Goal: Task Accomplishment & Management: Manage account settings

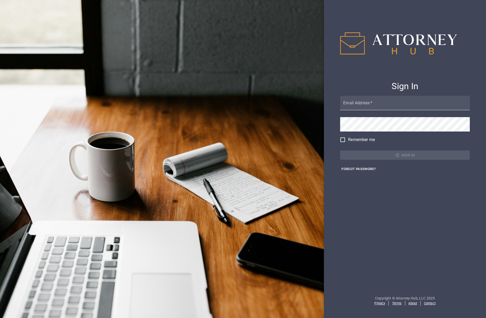
click at [387, 108] on input "Email Address   *" at bounding box center [405, 103] width 130 height 14
type input "[EMAIL_ADDRESS][DOMAIN_NAME]"
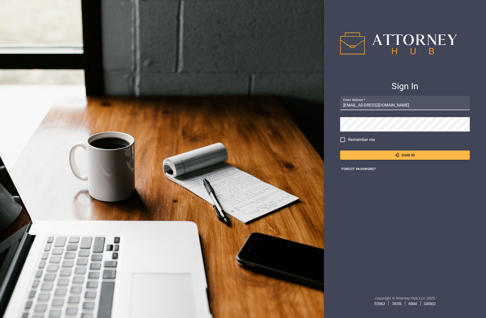
click at [395, 155] on icon "button" at bounding box center [396, 155] width 4 height 4
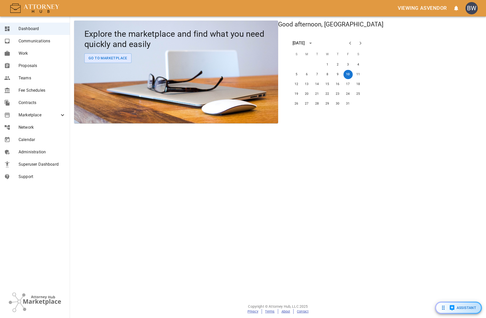
click at [49, 57] on link "Work" at bounding box center [35, 53] width 70 height 12
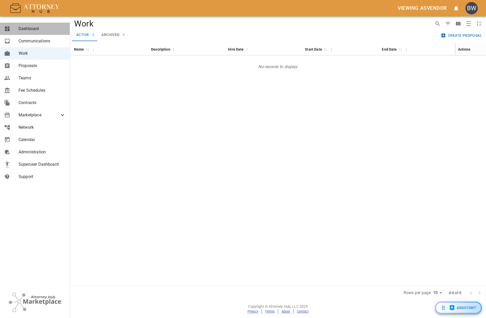
click at [43, 32] on link "Dashboard" at bounding box center [35, 29] width 70 height 12
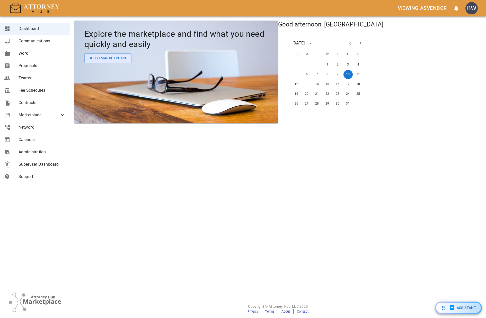
click at [40, 42] on span "Communications" at bounding box center [42, 41] width 47 height 6
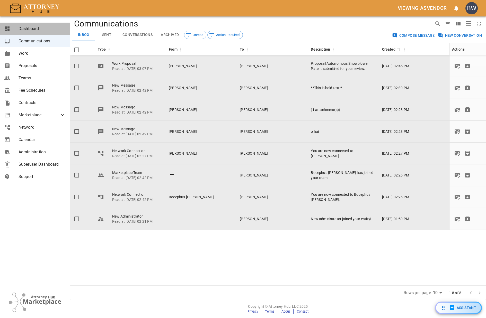
click at [37, 28] on span "Dashboard" at bounding box center [42, 29] width 47 height 6
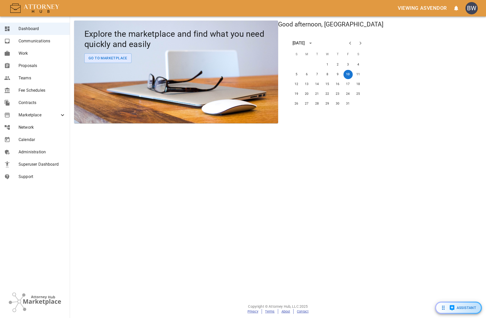
click at [39, 38] on span "Communications" at bounding box center [42, 41] width 47 height 6
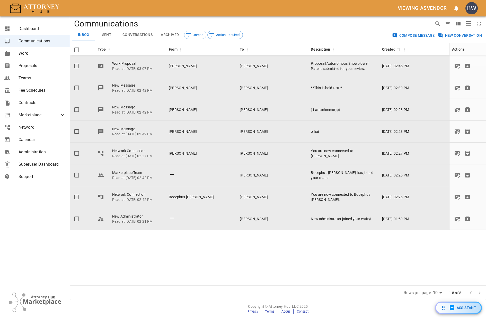
click at [435, 294] on body "Viewing as vendor BW Dashboard Communications Work Proposals Teams Fee Schedule…" at bounding box center [243, 159] width 486 height 318
click at [436, 244] on li "5" at bounding box center [438, 242] width 15 height 9
type input "5"
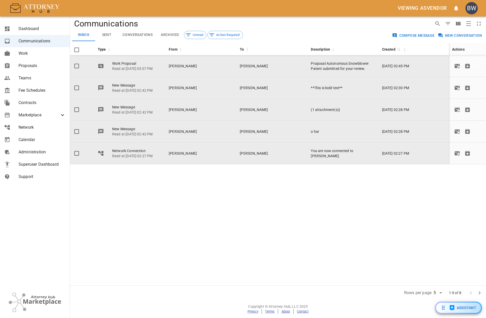
click at [480, 293] on icon "Go to next page" at bounding box center [480, 293] width 2 height 3
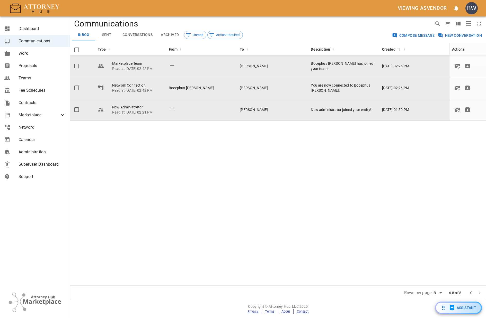
click at [468, 293] on icon "Go to previous page" at bounding box center [471, 293] width 6 height 6
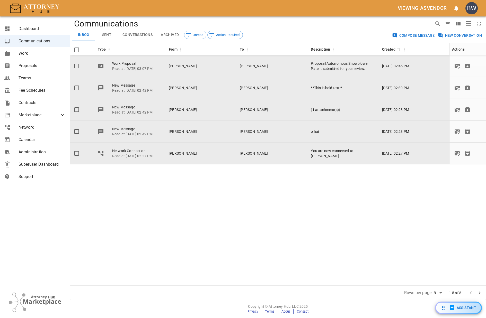
click at [477, 294] on icon "Go to next page" at bounding box center [479, 293] width 6 height 6
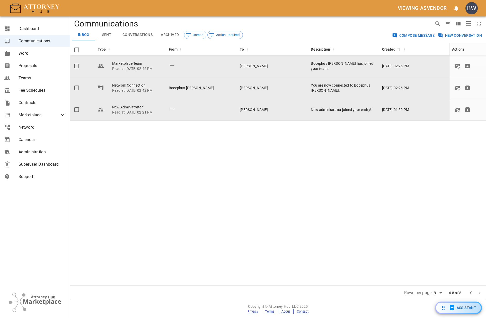
click at [110, 34] on button "Sent" at bounding box center [106, 35] width 23 height 12
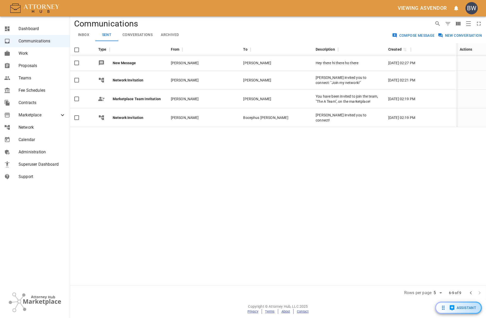
click at [136, 35] on button "Conversations" at bounding box center [137, 35] width 38 height 12
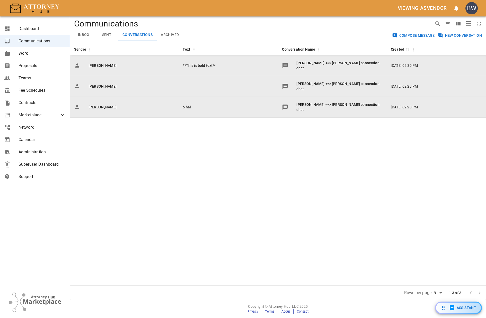
click at [178, 36] on button "Archived" at bounding box center [170, 35] width 26 height 12
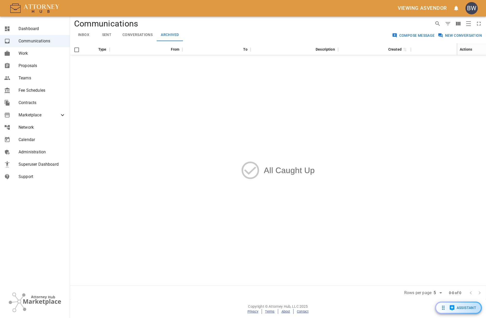
click at [39, 53] on span "Work" at bounding box center [42, 53] width 47 height 6
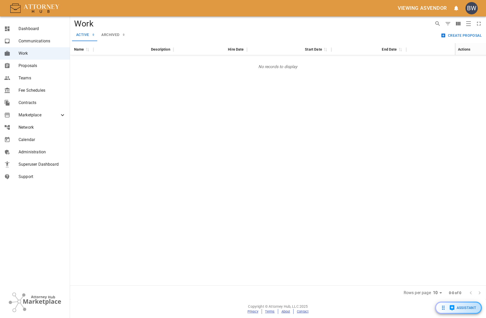
click at [45, 67] on span "Proposals" at bounding box center [42, 66] width 47 height 6
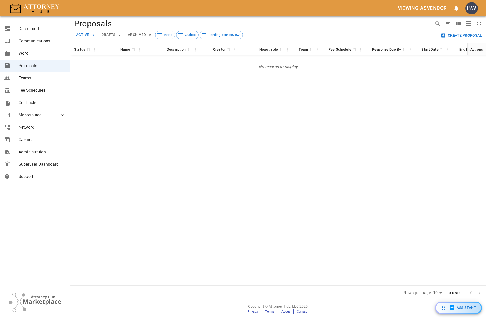
click at [102, 33] on span "drafts" at bounding box center [108, 35] width 14 height 5
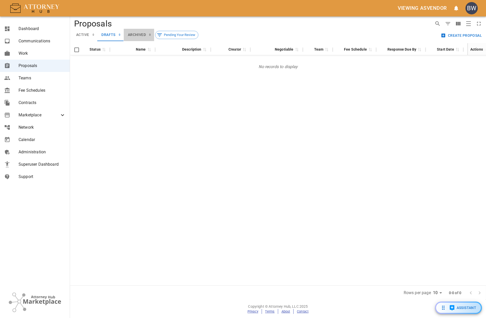
click at [138, 34] on span "archived" at bounding box center [137, 35] width 18 height 5
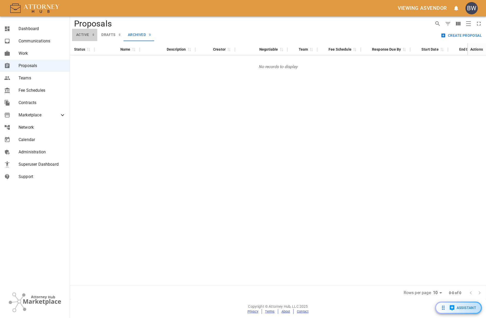
click at [85, 34] on span "active" at bounding box center [82, 35] width 13 height 5
click at [141, 36] on span "archived" at bounding box center [137, 35] width 18 height 5
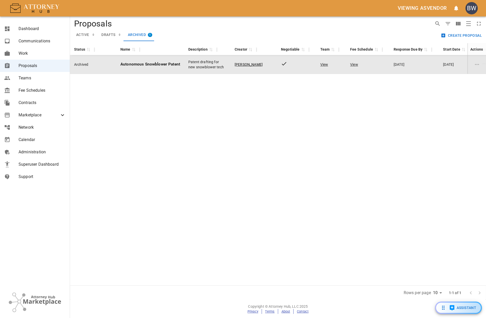
click at [116, 71] on td "Autonomous Snowblower Patent" at bounding box center [150, 64] width 68 height 19
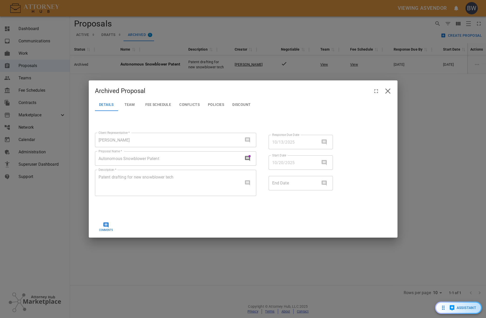
click at [131, 105] on span "Team" at bounding box center [129, 105] width 10 height 5
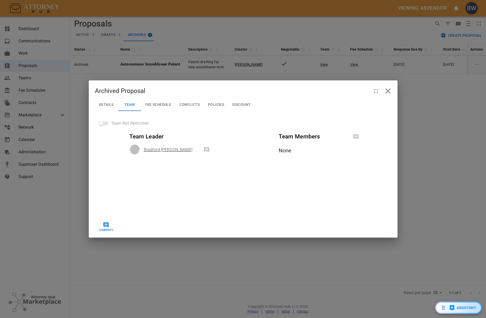
click at [151, 105] on span "Fee Schedule" at bounding box center [158, 105] width 26 height 5
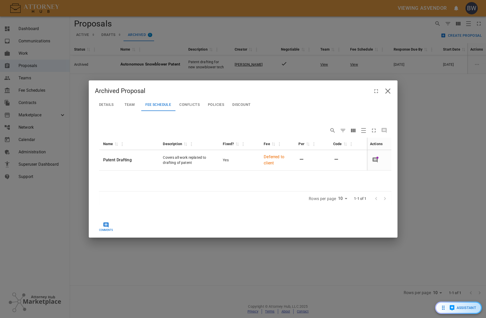
click at [133, 102] on button "Team" at bounding box center [129, 105] width 23 height 12
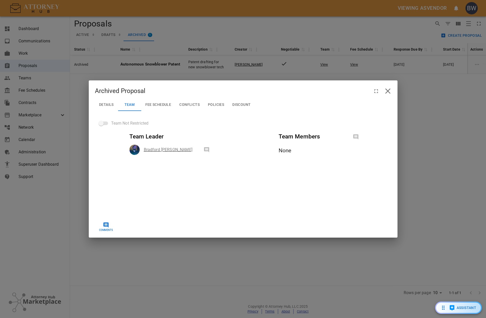
click at [167, 104] on span "Fee Schedule" at bounding box center [158, 105] width 26 height 5
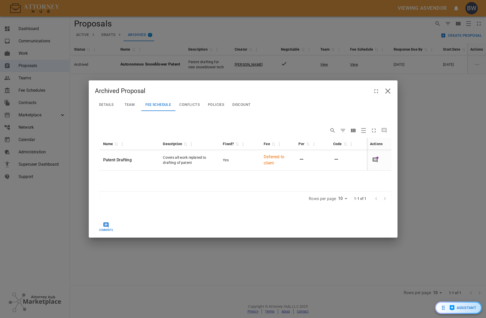
click at [181, 104] on span "Conflicts" at bounding box center [189, 105] width 20 height 5
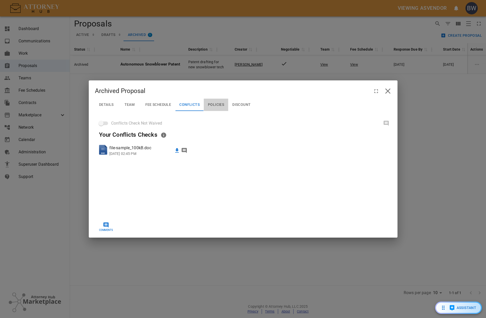
click at [214, 104] on span "Policies" at bounding box center [216, 105] width 16 height 5
click at [246, 104] on span "Discount" at bounding box center [241, 105] width 18 height 5
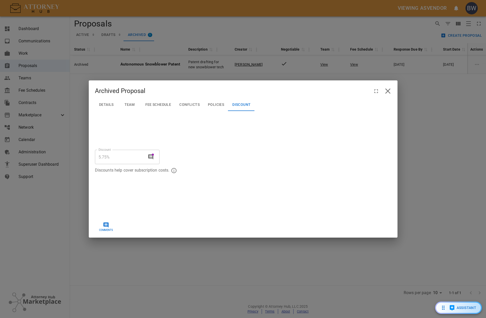
click at [111, 104] on span "Details" at bounding box center [106, 105] width 15 height 5
click at [236, 101] on button "Discount" at bounding box center [241, 105] width 26 height 12
click at [150, 157] on icon "Comments" at bounding box center [151, 157] width 6 height 6
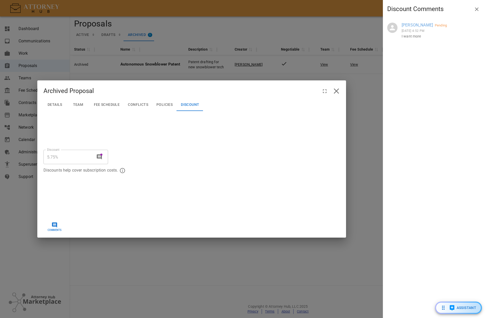
click at [337, 92] on icon "close" at bounding box center [336, 90] width 5 height 5
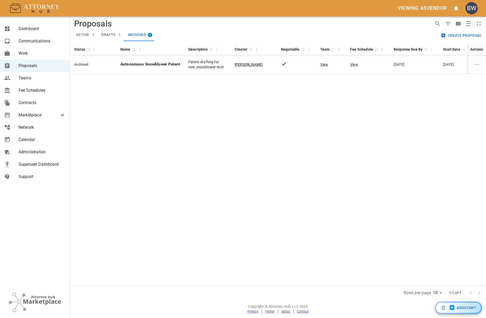
click at [242, 138] on div "Status 0 Name 0 Description 0 Creator 0 Negotiable 0 Team 0 Fee Schedule 0 Resp…" at bounding box center [278, 164] width 416 height 242
click at [39, 103] on span "Contracts" at bounding box center [42, 103] width 47 height 6
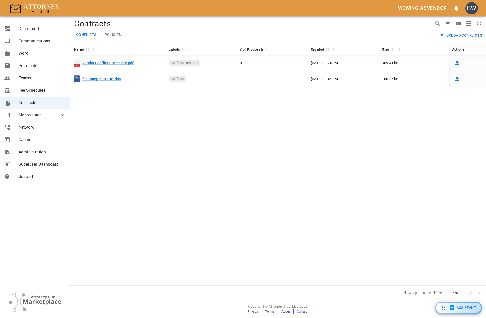
click at [107, 36] on button "Policies" at bounding box center [113, 35] width 24 height 12
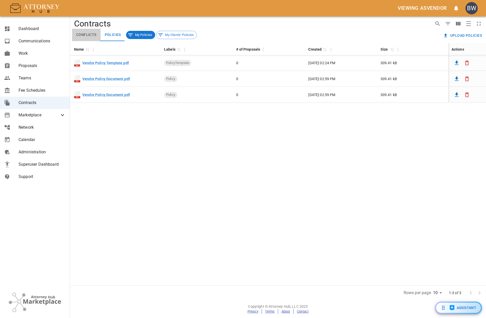
click at [87, 36] on button "Conflicts" at bounding box center [86, 35] width 29 height 12
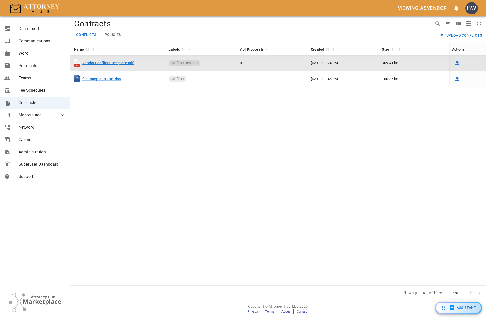
click at [98, 60] on link "Vendor Conflicts Template.pdf" at bounding box center [107, 62] width 51 height 5
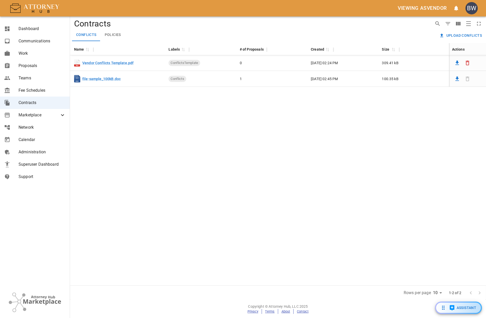
click at [328, 17] on div "Contracts Conflicts Policies Upload conflicts" at bounding box center [278, 29] width 416 height 27
click at [39, 121] on div "Marketplace" at bounding box center [35, 115] width 70 height 12
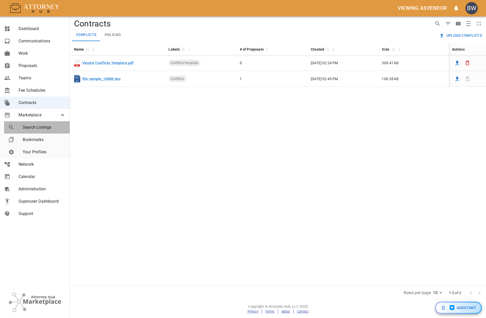
click at [37, 127] on span "Search Listings" at bounding box center [44, 127] width 43 height 6
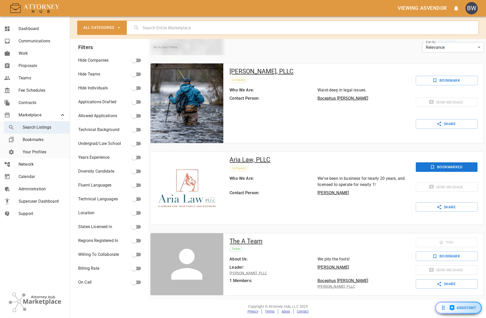
scroll to position [358, 0]
click at [40, 141] on span "Bookmarks" at bounding box center [44, 140] width 43 height 6
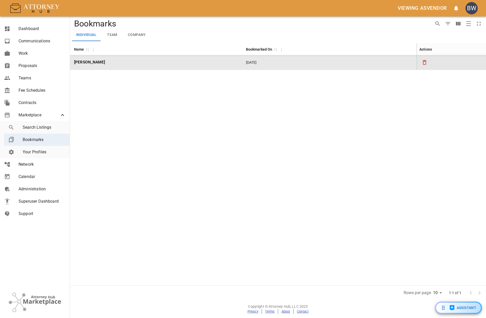
click at [177, 64] on p "[PERSON_NAME]" at bounding box center [156, 62] width 164 height 6
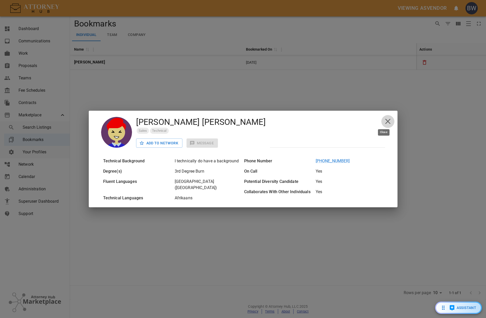
click at [385, 123] on icon "close" at bounding box center [387, 121] width 5 height 5
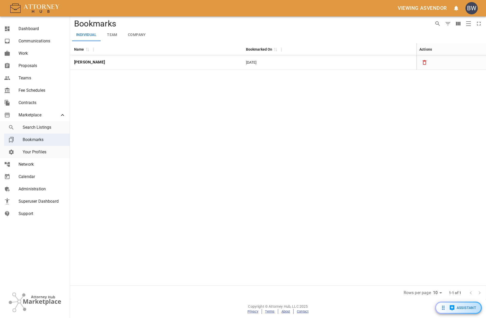
click at [235, 136] on div "Name 0 Bookmarked On 0 Actions [PERSON_NAME] [DATE]" at bounding box center [278, 164] width 416 height 242
click at [30, 161] on span "Network" at bounding box center [42, 164] width 47 height 6
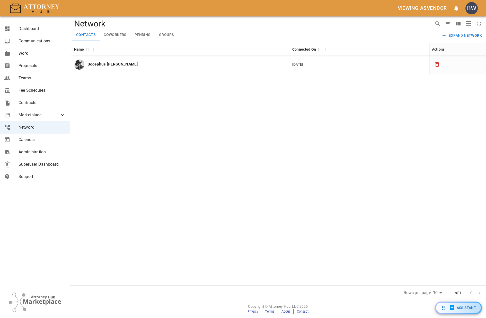
click at [114, 37] on button "Coworkers" at bounding box center [115, 35] width 31 height 12
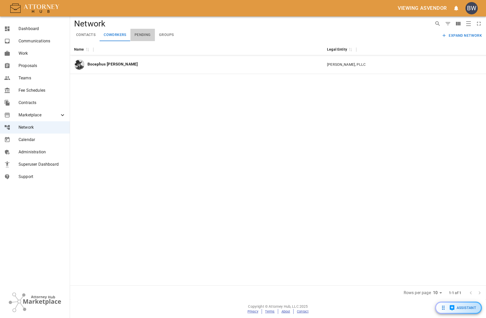
drag, startPoint x: 144, startPoint y: 37, endPoint x: 147, endPoint y: 37, distance: 3.4
click at [144, 37] on button "Pending" at bounding box center [142, 35] width 24 height 12
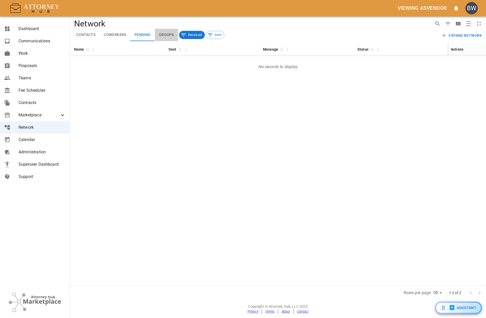
click at [164, 33] on button "Groups" at bounding box center [166, 35] width 23 height 12
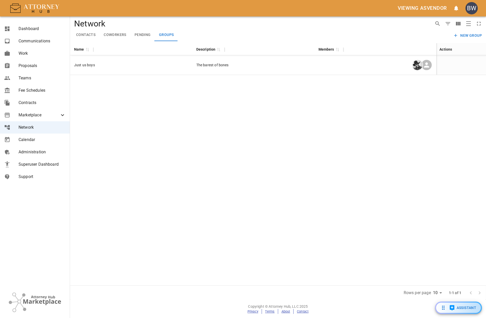
click at [91, 37] on button "Contacts" at bounding box center [86, 35] width 28 height 12
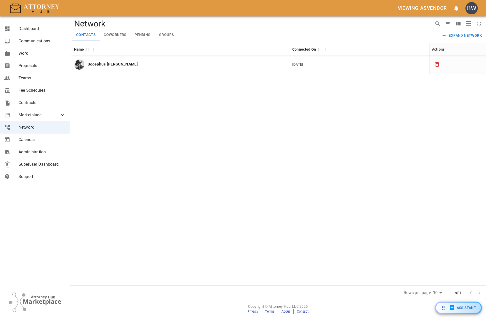
click at [37, 154] on span "Administration" at bounding box center [42, 152] width 47 height 6
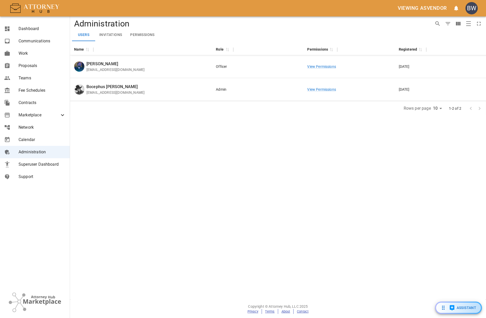
click at [147, 34] on button "Permissions" at bounding box center [142, 35] width 32 height 12
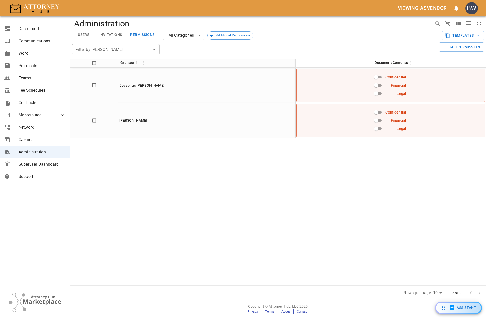
click at [98, 48] on div "Filter by Grantee Filter by Grantee" at bounding box center [115, 49] width 87 height 10
click at [218, 17] on div "Administration Users Invitations Permissions All Categories ​ Additional Permis…" at bounding box center [278, 37] width 416 height 42
click at [152, 84] on link "Bocephus [PERSON_NAME]" at bounding box center [206, 85] width 175 height 33
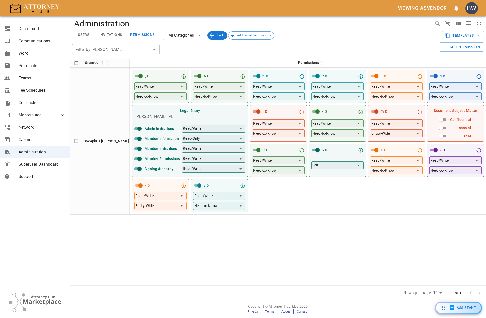
click at [325, 229] on div "Grantee 0 Permissions Bocephus [PERSON_NAME] _ D Read/Write Read/Write ​ Need-t…" at bounding box center [278, 172] width 416 height 227
drag, startPoint x: 328, startPoint y: 230, endPoint x: 487, endPoint y: 225, distance: 158.2
click at [486, 225] on html "Viewing as vendor BW Dashboard Communications Work Proposals Teams Fee Schedule…" at bounding box center [243, 159] width 486 height 318
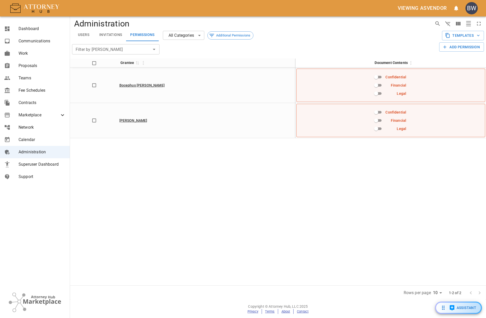
drag, startPoint x: 40, startPoint y: 164, endPoint x: 42, endPoint y: 163, distance: 2.6
click at [40, 164] on span "Superuser Dashboard" at bounding box center [42, 164] width 47 height 6
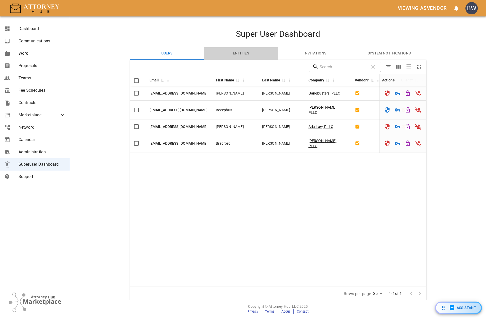
click at [235, 52] on button "Entities" at bounding box center [241, 53] width 74 height 12
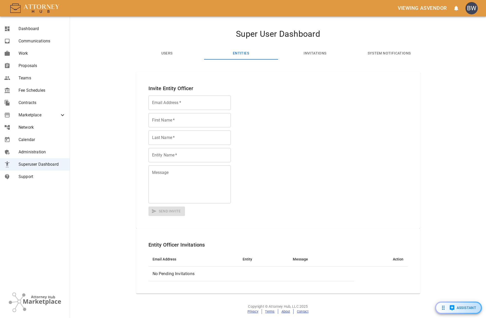
click at [303, 54] on button "Invitations" at bounding box center [315, 53] width 74 height 12
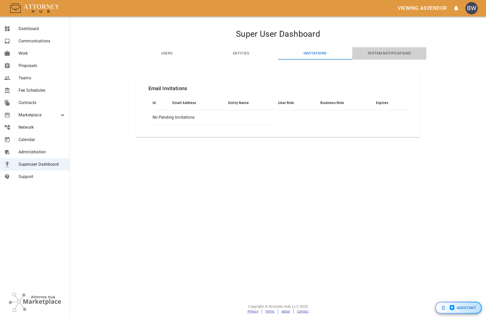
click at [396, 54] on button "System Notifications" at bounding box center [389, 53] width 74 height 12
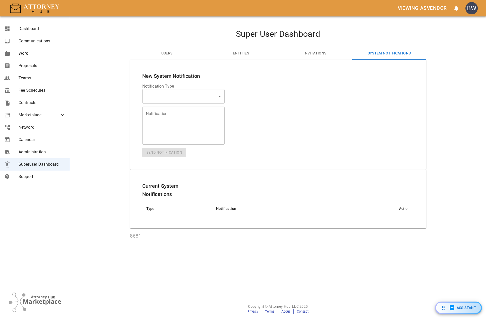
click at [32, 179] on span "Support" at bounding box center [42, 177] width 47 height 6
click at [30, 138] on span "Calendar" at bounding box center [42, 140] width 47 height 6
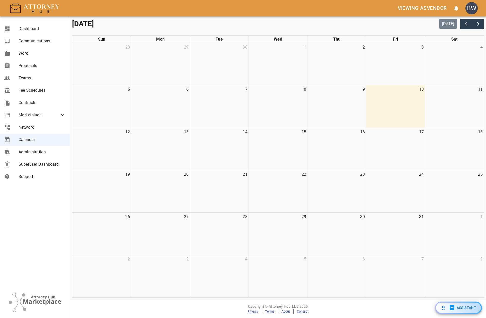
click at [41, 128] on span "Network" at bounding box center [42, 127] width 47 height 6
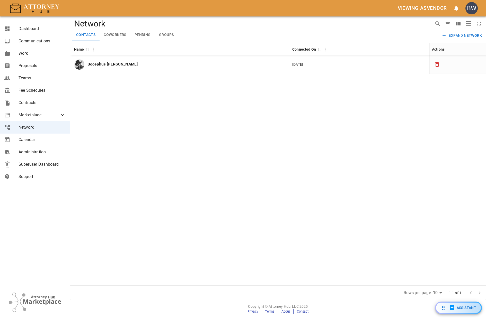
click at [136, 31] on button "Pending" at bounding box center [142, 35] width 24 height 12
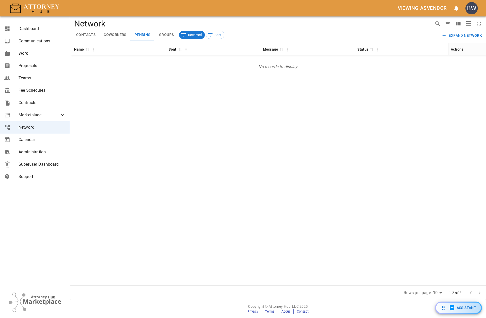
click at [112, 35] on button "Coworkers" at bounding box center [115, 35] width 31 height 12
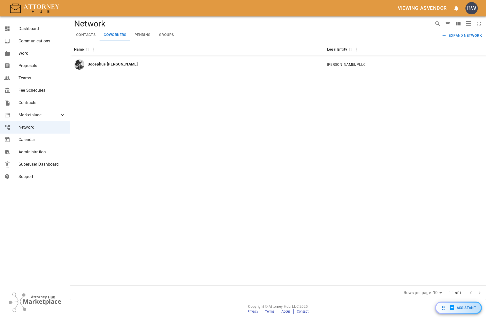
click at [38, 116] on span "Marketplace" at bounding box center [39, 115] width 41 height 6
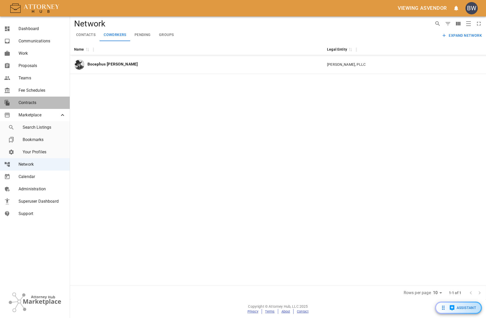
click at [34, 101] on span "Contracts" at bounding box center [42, 103] width 47 height 6
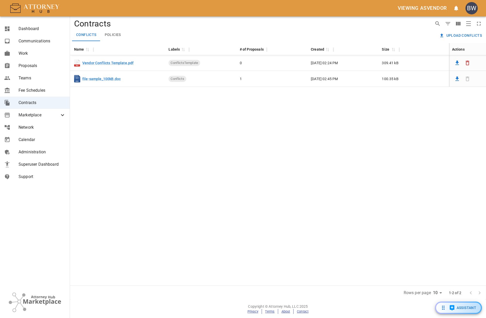
click at [50, 88] on span "Fee Schedules" at bounding box center [42, 90] width 47 height 6
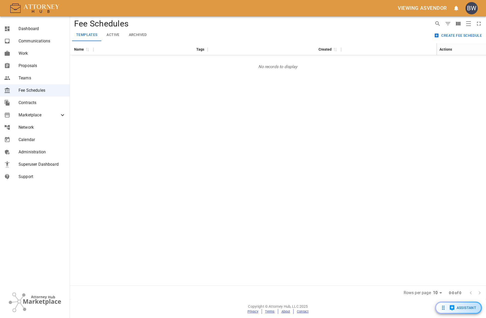
click at [116, 32] on button "Active" at bounding box center [113, 35] width 23 height 12
click at [140, 37] on button "Archived" at bounding box center [138, 35] width 26 height 12
click at [98, 34] on button "Templates" at bounding box center [87, 35] width 30 height 12
click at [461, 36] on button "Create Fee Schedule" at bounding box center [458, 36] width 51 height 10
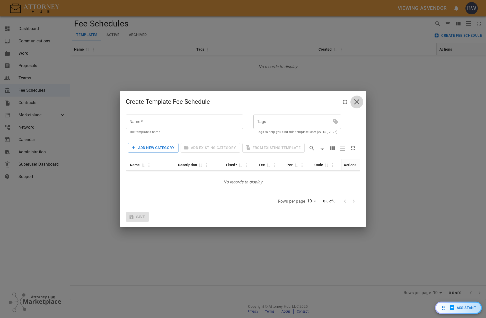
drag, startPoint x: 357, startPoint y: 102, endPoint x: 352, endPoint y: 96, distance: 7.5
click at [357, 102] on icon "close" at bounding box center [356, 102] width 5 height 5
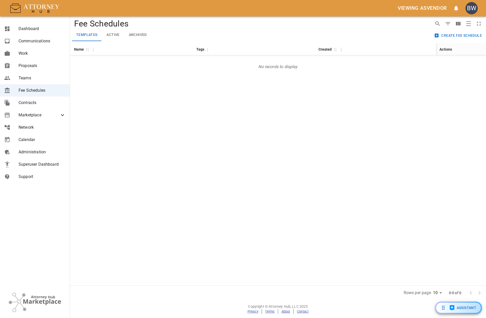
click at [46, 33] on link "Dashboard" at bounding box center [35, 29] width 70 height 12
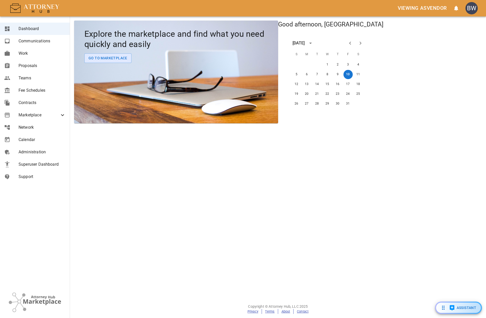
click at [34, 64] on span "Proposals" at bounding box center [42, 66] width 47 height 6
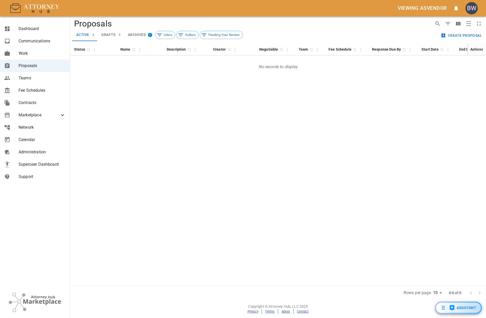
click at [457, 35] on button "Create Proposal" at bounding box center [461, 36] width 44 height 10
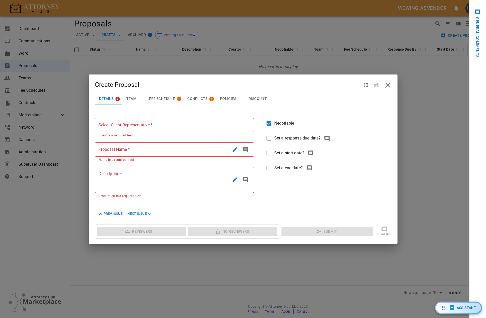
click at [132, 122] on input "Select Client Representative   *" at bounding box center [172, 125] width 155 height 14
click at [168, 100] on div at bounding box center [243, 159] width 486 height 318
click at [391, 83] on icon "close" at bounding box center [387, 85] width 9 height 9
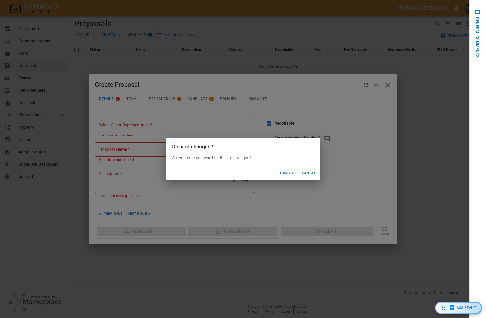
click at [291, 169] on button "Discard" at bounding box center [288, 173] width 20 height 10
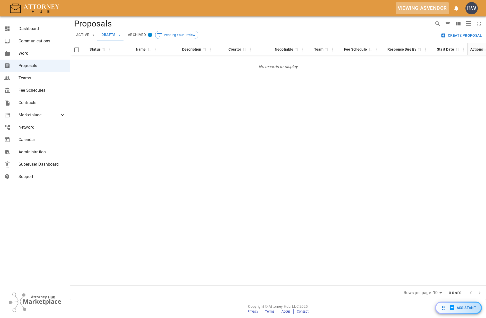
click at [426, 9] on button "Viewing as vendor" at bounding box center [422, 8] width 53 height 12
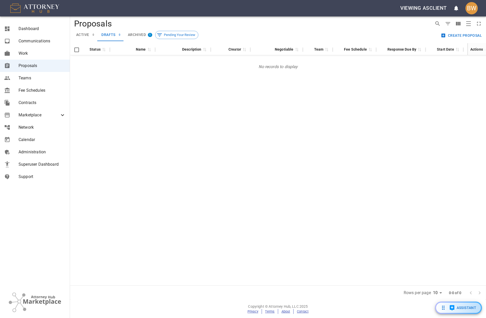
click at [462, 37] on button "Create Proposal" at bounding box center [461, 36] width 44 height 10
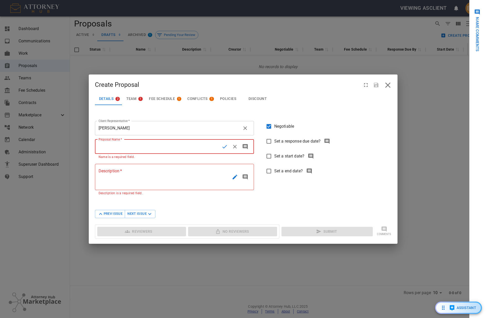
click at [106, 151] on input "Proposal Name   *" at bounding box center [157, 147] width 124 height 14
type input "test"
click at [114, 174] on textarea "Description   *" at bounding box center [163, 177] width 131 height 18
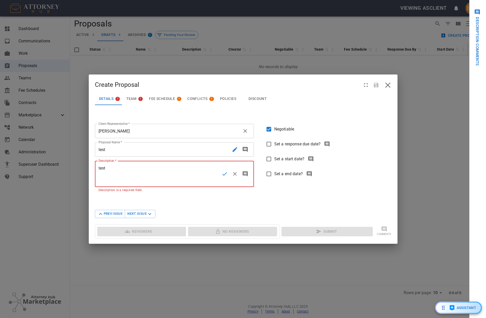
type textarea "test"
click at [272, 144] on input "Set a response due date?" at bounding box center [268, 144] width 11 height 11
checkbox input "true"
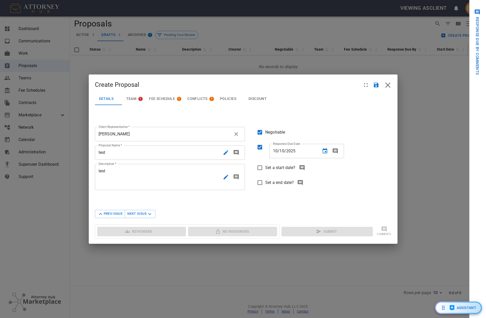
click at [273, 167] on span "Set a start date?" at bounding box center [280, 168] width 30 height 6
click at [265, 167] on input "Set a start date?" at bounding box center [259, 168] width 11 height 11
checkbox input "true"
click at [268, 184] on span "Set a end date?" at bounding box center [279, 187] width 29 height 6
click at [265, 184] on input "Set a end date?" at bounding box center [259, 186] width 11 height 11
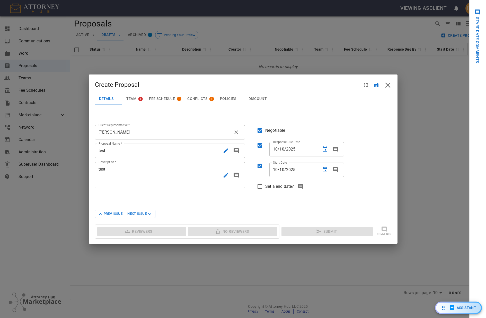
checkbox input "true"
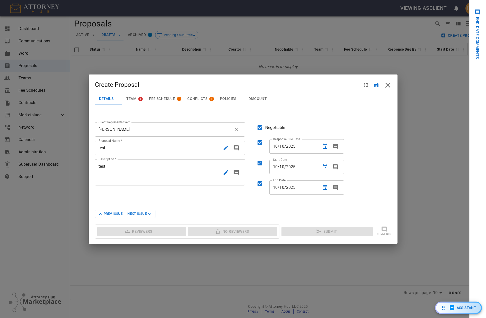
click at [324, 187] on icon "Choose date, selected date is Oct 10, 2025" at bounding box center [325, 188] width 6 height 6
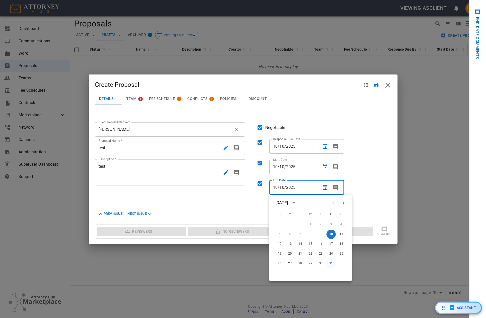
click at [331, 264] on button "31" at bounding box center [330, 263] width 9 height 9
type input "[DATE]"
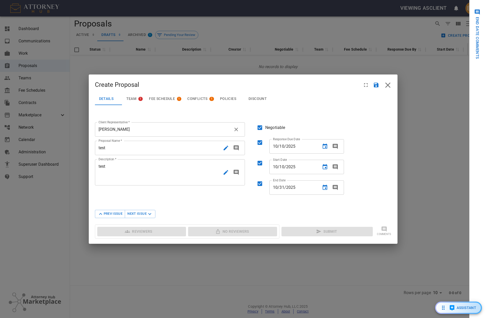
click at [140, 98] on span "1" at bounding box center [140, 99] width 4 height 4
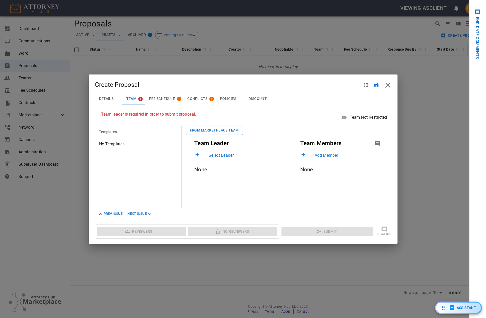
click at [235, 157] on p "Select Leader" at bounding box center [243, 155] width 68 height 6
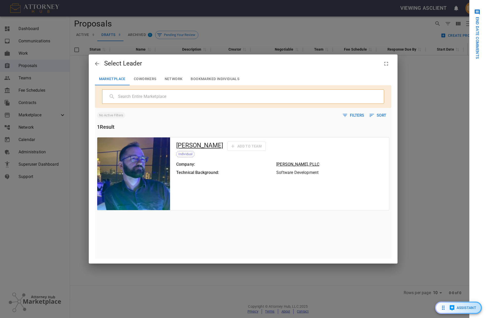
click at [145, 101] on input "text" at bounding box center [249, 96] width 262 height 14
type input "test"
click at [202, 131] on div "1 Result" at bounding box center [243, 127] width 292 height 8
click at [135, 79] on button "Coworkers" at bounding box center [145, 79] width 31 height 12
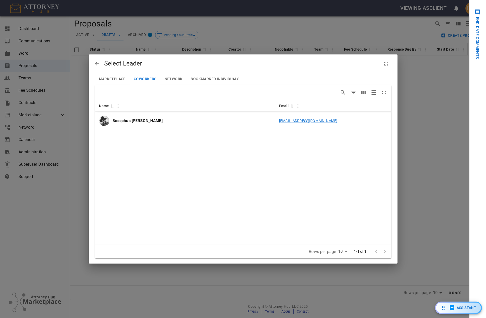
drag, startPoint x: 174, startPoint y: 79, endPoint x: 177, endPoint y: 79, distance: 3.1
click at [175, 79] on button "Network" at bounding box center [173, 79] width 26 height 12
click at [232, 80] on button "Bookmarked Individuals" at bounding box center [214, 79] width 57 height 12
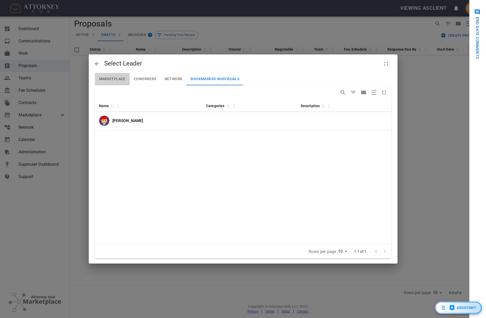
click at [112, 79] on button "Marketplace" at bounding box center [112, 79] width 35 height 12
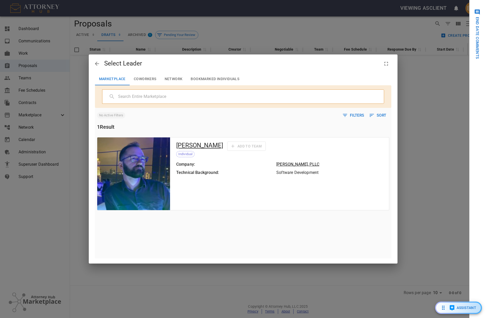
click at [163, 79] on button "Network" at bounding box center [173, 79] width 26 height 12
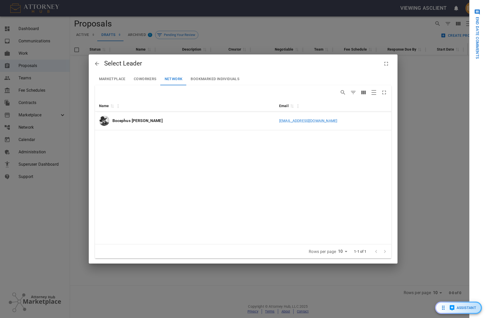
click at [99, 62] on icon "back" at bounding box center [97, 64] width 6 height 6
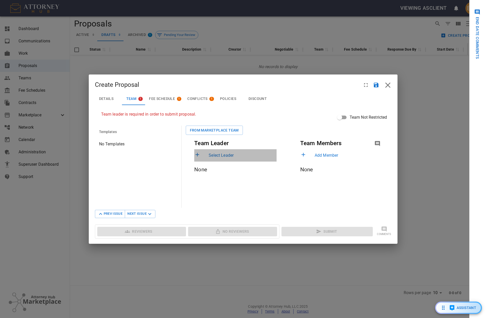
click at [211, 155] on p "Select Leader" at bounding box center [243, 155] width 68 height 6
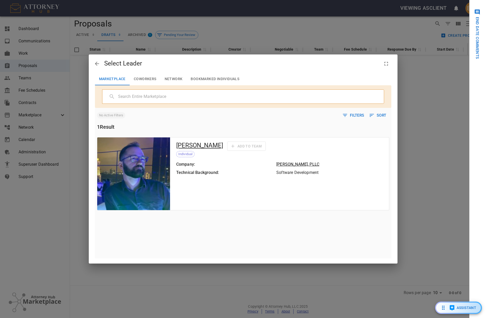
click at [94, 63] on icon "back" at bounding box center [97, 64] width 6 height 6
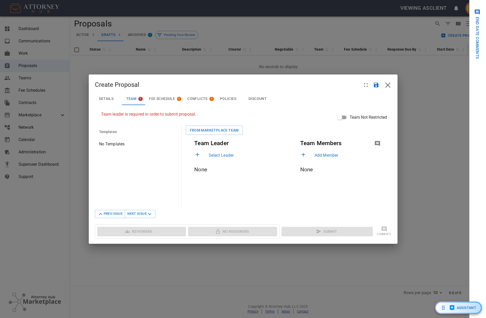
click at [167, 99] on span "Fee Schedule" at bounding box center [162, 99] width 26 height 5
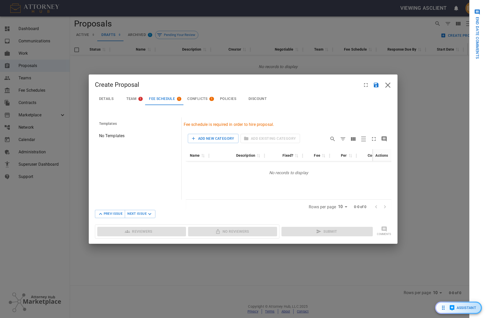
click at [223, 138] on button "Add New Category" at bounding box center [213, 139] width 51 height 10
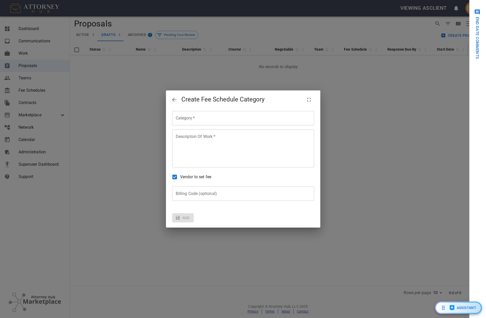
click at [182, 120] on input "Category   *" at bounding box center [243, 118] width 142 height 14
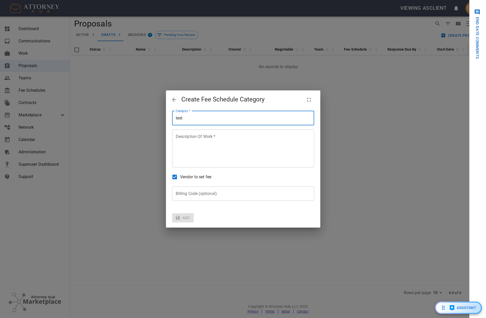
type input "test"
click at [194, 149] on textarea "Description Of Work   *" at bounding box center [243, 149] width 135 height 30
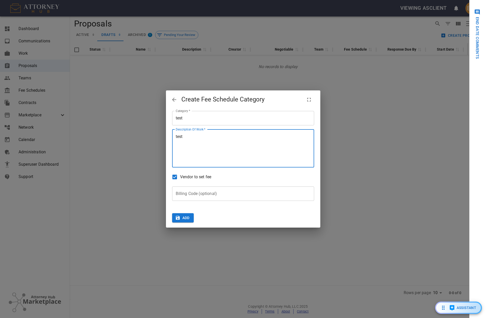
type textarea "test"
drag, startPoint x: 200, startPoint y: 193, endPoint x: 190, endPoint y: 179, distance: 16.6
click at [200, 193] on input "Billing Code (optional)" at bounding box center [243, 194] width 142 height 14
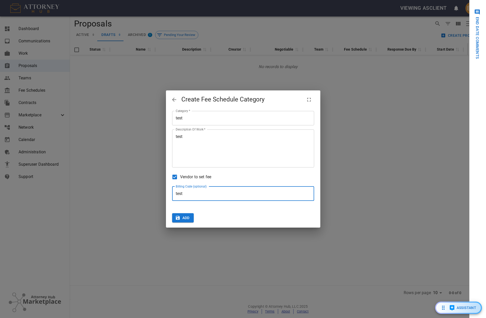
type input "test"
click at [173, 98] on icon "back" at bounding box center [174, 100] width 6 height 6
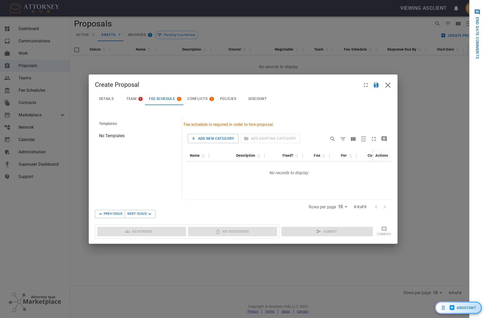
click at [208, 134] on button "Add New Category" at bounding box center [213, 139] width 51 height 10
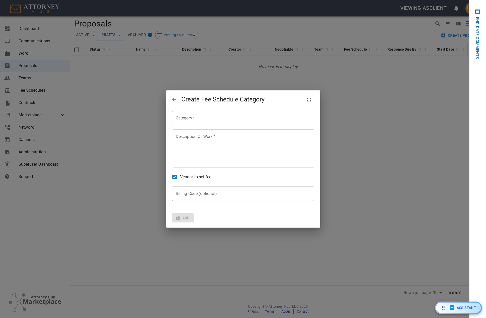
click at [199, 118] on input "Category   *" at bounding box center [243, 118] width 142 height 14
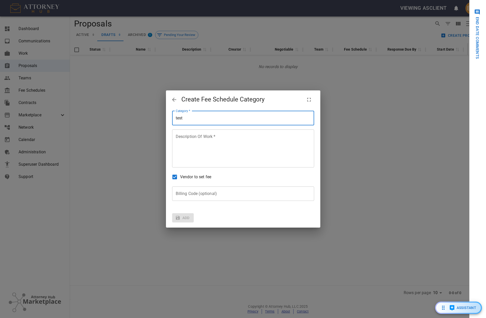
type input "test"
click at [199, 150] on textarea "Description Of Work   *" at bounding box center [243, 149] width 135 height 30
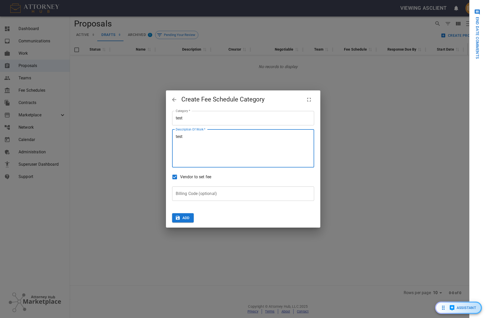
type textarea "test"
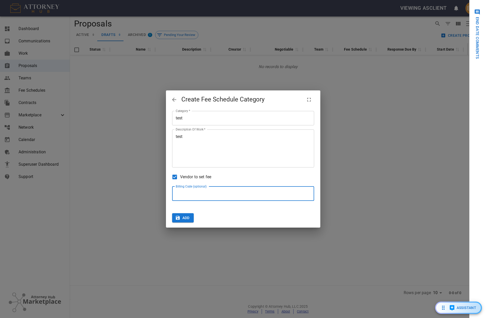
drag, startPoint x: 197, startPoint y: 188, endPoint x: 192, endPoint y: 203, distance: 15.1
click at [197, 190] on div "Billing Code (optional) Billing Code (optional)" at bounding box center [243, 194] width 142 height 14
type input "test"
click at [182, 218] on button "Add" at bounding box center [183, 218] width 22 height 10
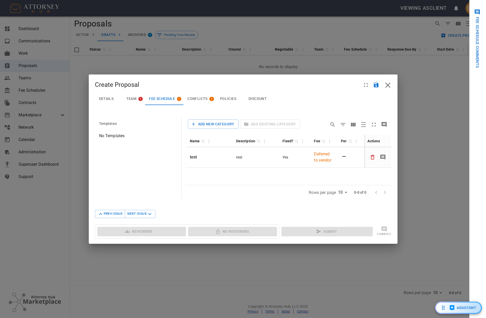
click at [196, 98] on span "Conflicts" at bounding box center [197, 99] width 20 height 5
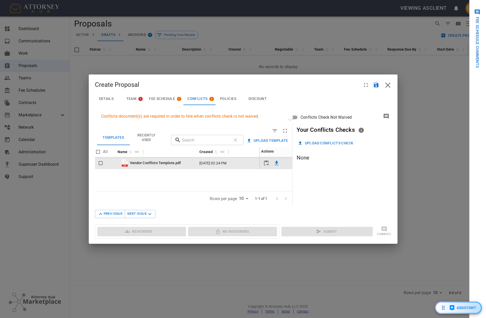
click at [104, 162] on td at bounding box center [105, 163] width 21 height 12
checkbox input "true"
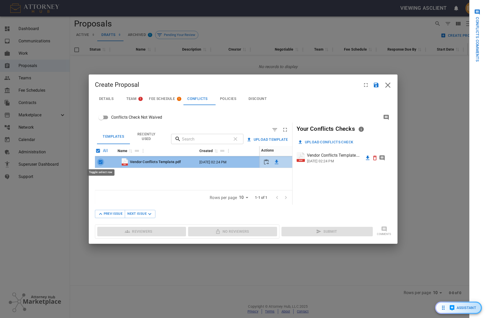
click at [99, 162] on input "Toggle select row" at bounding box center [100, 162] width 7 height 7
checkbox input "false"
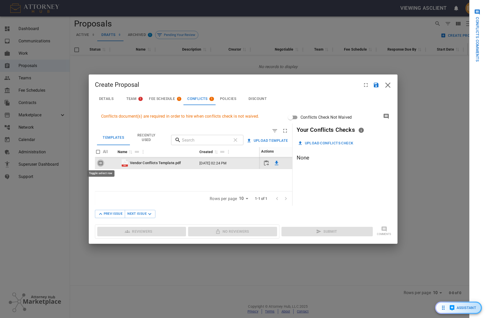
click at [98, 162] on input "Toggle select row" at bounding box center [100, 163] width 7 height 7
checkbox input "true"
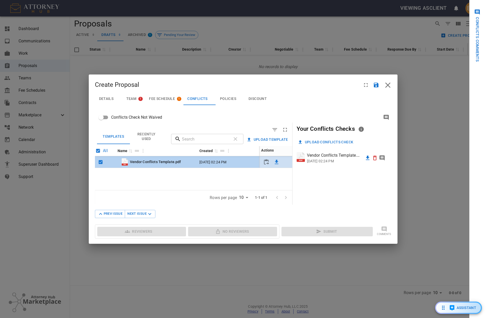
click at [226, 96] on button "Policies" at bounding box center [230, 99] width 29 height 12
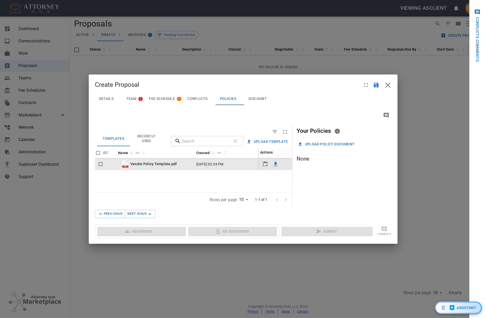
click at [102, 162] on input "Toggle select row" at bounding box center [100, 164] width 7 height 7
checkbox input "true"
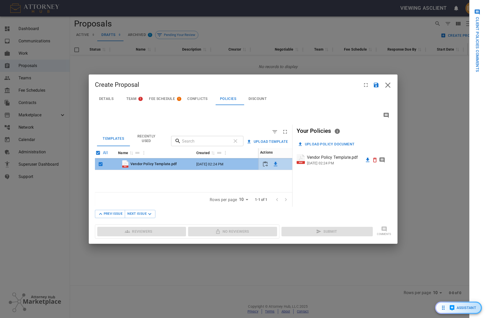
click at [101, 163] on input "Toggle select row" at bounding box center [100, 164] width 7 height 7
checkbox input "false"
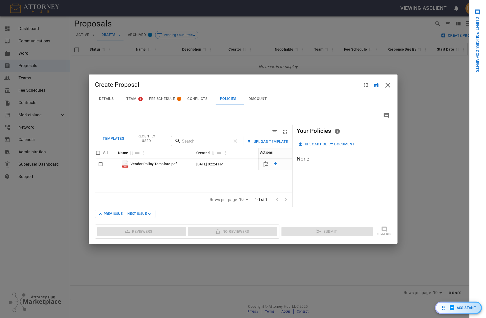
click at [358, 43] on div "Create Proposal Details Team 1 Fee Schedule 1 Conflicts Policies Discount Drop …" at bounding box center [243, 159] width 486 height 318
click at [375, 87] on icon "Save" at bounding box center [376, 85] width 5 height 5
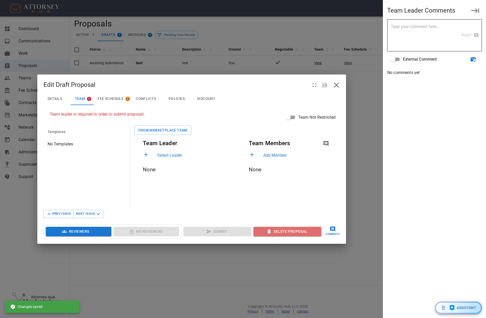
click at [292, 229] on button "Delete Proposal" at bounding box center [287, 232] width 68 height 10
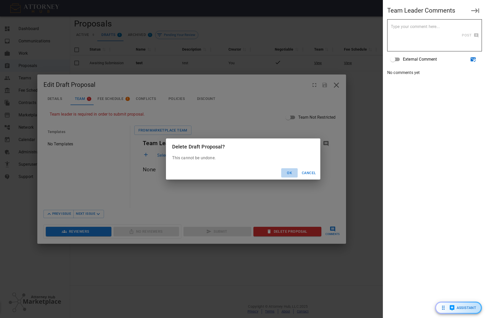
drag, startPoint x: 289, startPoint y: 169, endPoint x: 294, endPoint y: 160, distance: 10.5
click at [289, 169] on button "Ok" at bounding box center [289, 173] width 16 height 10
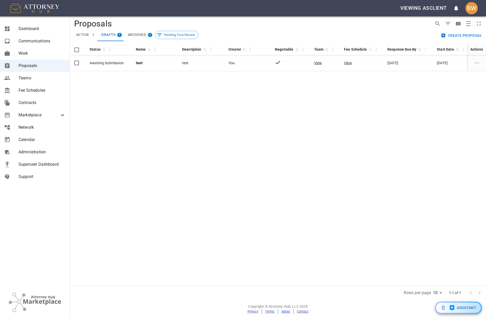
drag, startPoint x: 378, startPoint y: 147, endPoint x: 332, endPoint y: 123, distance: 51.3
click at [378, 146] on div "Status 0 Name 0 Description 0 Creator 0 Negotiable 0 Team 0 Fee Schedule 0 Resp…" at bounding box center [278, 164] width 416 height 242
click at [196, 104] on div "Status 0 Name 0 Description 0 Creator 0 Negotiable 0 Team 0 Fee Schedule 0 Resp…" at bounding box center [278, 164] width 416 height 242
click at [140, 36] on span "archived" at bounding box center [137, 35] width 18 height 5
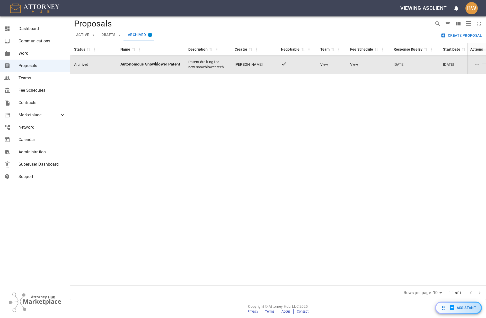
click at [143, 64] on p "Autonomous Snowblower Patent" at bounding box center [150, 64] width 60 height 6
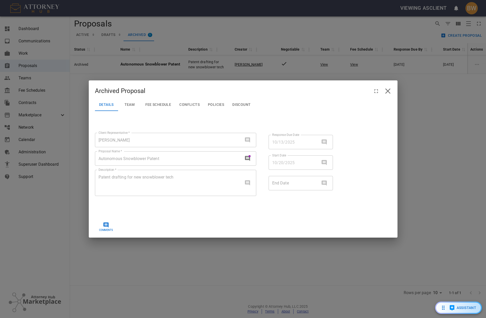
click at [392, 89] on button "close" at bounding box center [387, 91] width 13 height 13
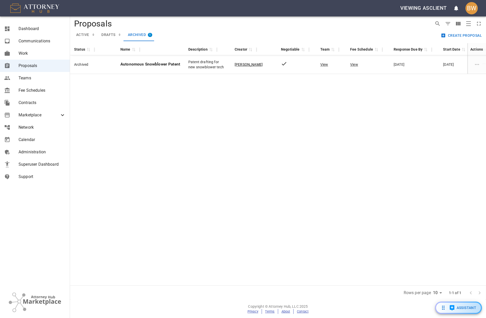
click at [355, 81] on div "Status 0 Name 0 Description 0 Creator 0 Negotiable 0 Team 0 Fee Schedule 0 Resp…" at bounding box center [278, 164] width 416 height 242
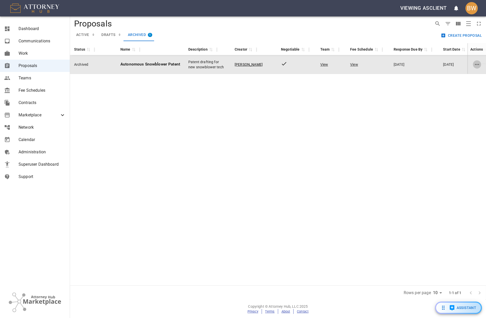
click at [477, 65] on icon "Row Actions" at bounding box center [477, 64] width 6 height 6
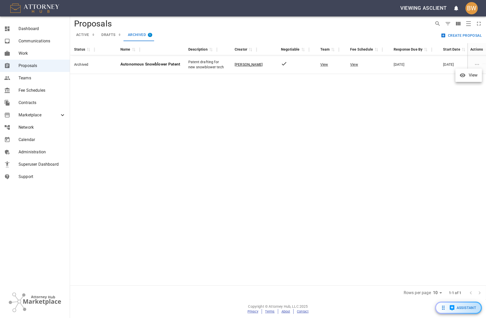
click at [463, 78] on span "visibility" at bounding box center [462, 75] width 6 height 6
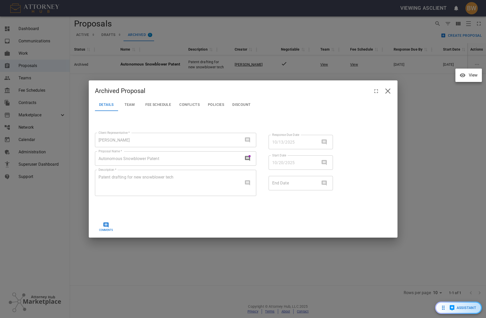
click at [388, 93] on div at bounding box center [243, 159] width 486 height 318
click at [388, 85] on button "close" at bounding box center [387, 91] width 13 height 13
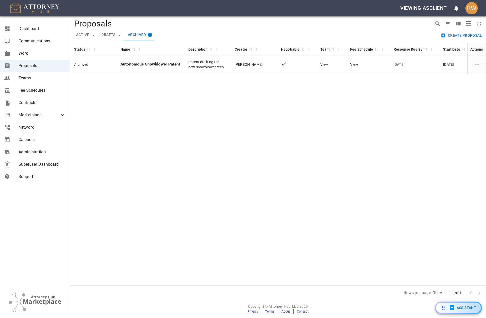
click at [87, 34] on span "active" at bounding box center [82, 35] width 13 height 5
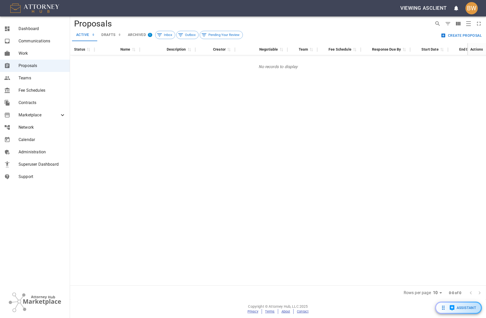
click at [96, 34] on button "active 0" at bounding box center [84, 35] width 25 height 12
click at [461, 308] on span "Assistant" at bounding box center [466, 308] width 20 height 6
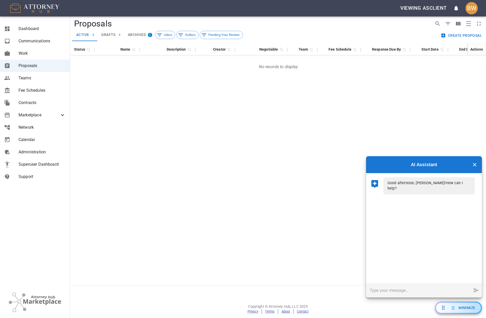
click at [387, 293] on input "text" at bounding box center [418, 290] width 105 height 14
type input "what's the good word?"
